Goal: Information Seeking & Learning: Learn about a topic

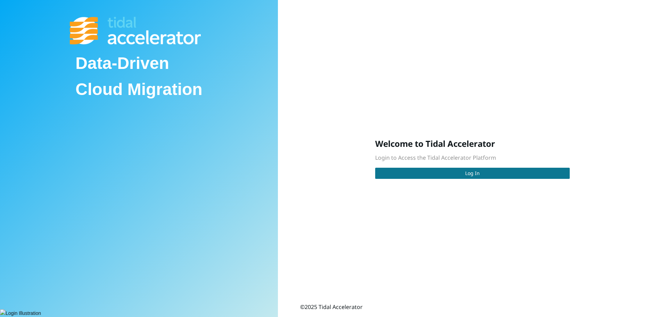
click at [472, 175] on span "Log In" at bounding box center [472, 173] width 15 height 8
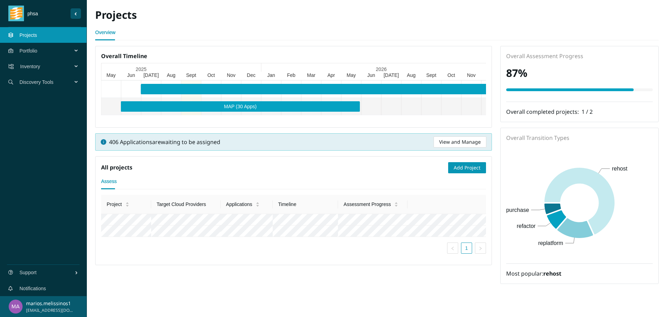
click at [34, 67] on span "Inventory" at bounding box center [47, 66] width 55 height 21
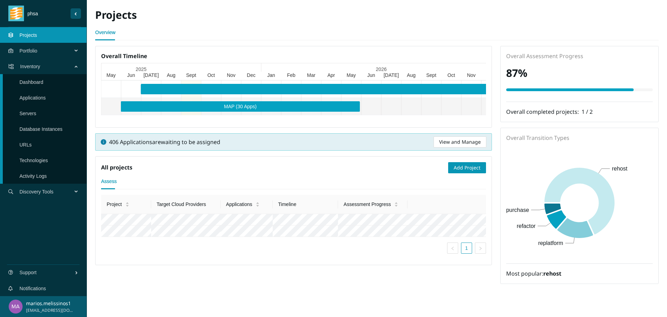
click at [36, 96] on link "Applications" at bounding box center [32, 98] width 26 height 6
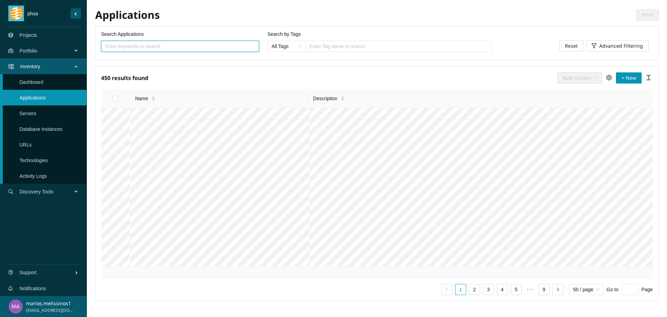
click at [136, 45] on input "Search Applications" at bounding box center [177, 46] width 144 height 8
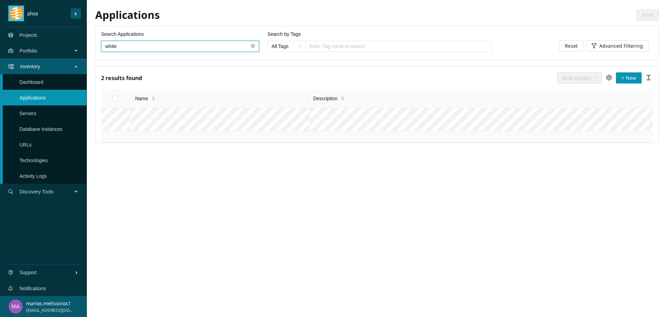
type input "white"
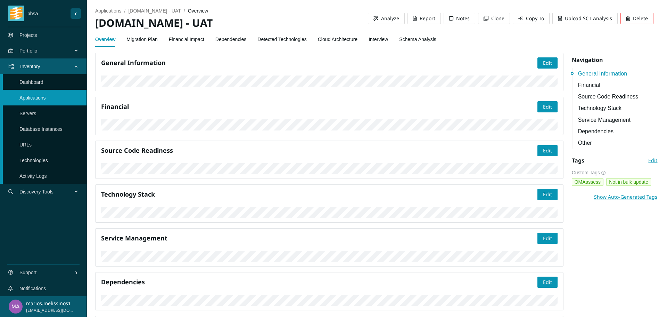
click at [588, 132] on link "Dependencies" at bounding box center [618, 131] width 80 height 9
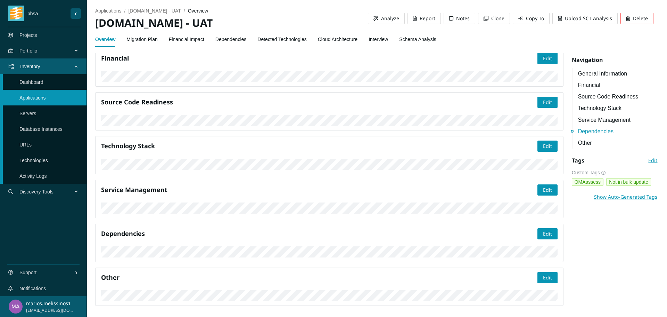
scroll to position [809, 0]
